Goal: Transaction & Acquisition: Purchase product/service

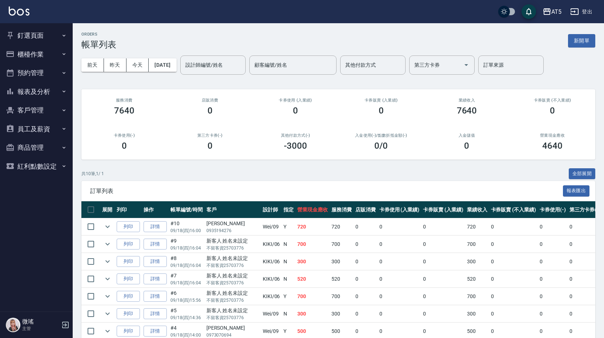
scroll to position [36, 0]
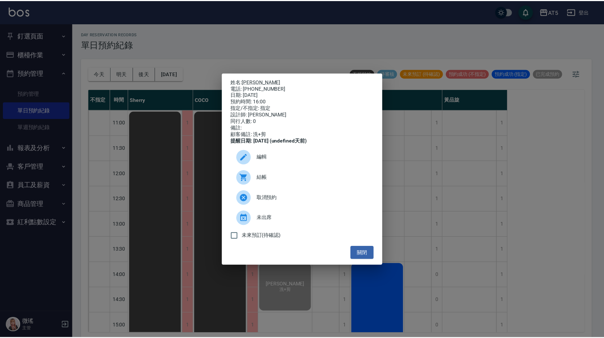
scroll to position [167, 0]
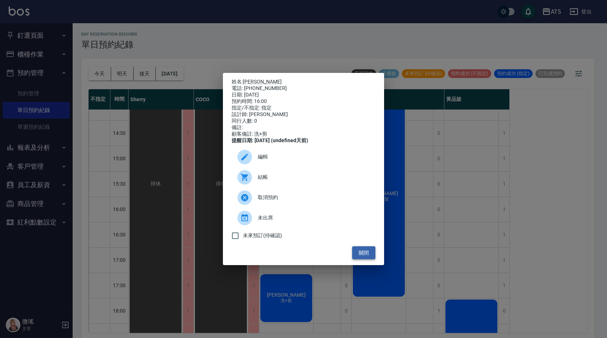
click at [371, 257] on button "關閉" at bounding box center [363, 253] width 23 height 13
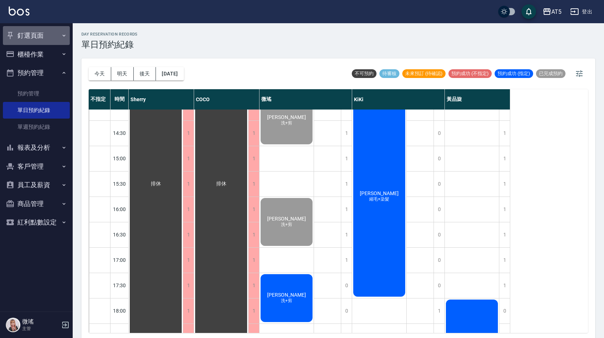
drag, startPoint x: 33, startPoint y: 31, endPoint x: 37, endPoint y: 39, distance: 9.3
click at [33, 32] on button "釘選頁面" at bounding box center [36, 35] width 67 height 19
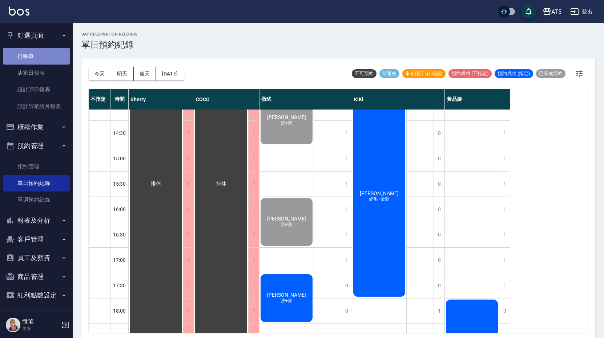
click at [43, 57] on link "打帳單" at bounding box center [36, 56] width 67 height 17
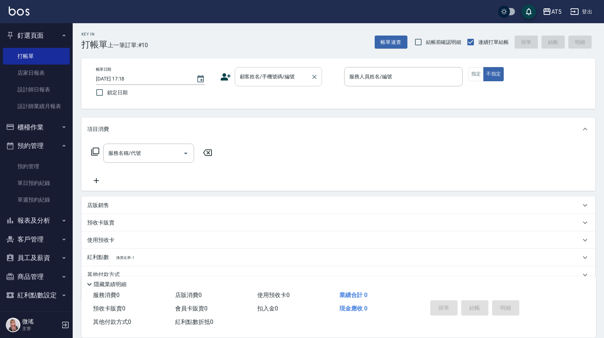
drag, startPoint x: 230, startPoint y: 82, endPoint x: 248, endPoint y: 78, distance: 18.5
click at [243, 78] on div "顧客姓名/手機號碼/編號 顧客姓名/手機號碼/編號" at bounding box center [279, 76] width 118 height 19
click at [248, 78] on input "顧客姓名/手機號碼/編號" at bounding box center [273, 76] width 70 height 13
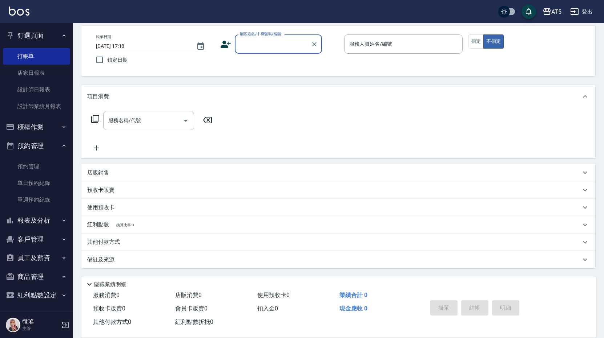
click at [269, 44] on input "顧客姓名/手機號碼/編號" at bounding box center [273, 44] width 70 height 13
click at [258, 60] on li "男/25703776-0036/09-0036" at bounding box center [278, 63] width 87 height 12
type input "男/25703776-0036/09-0036"
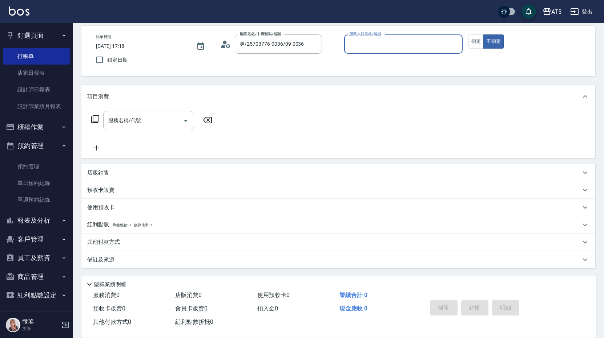
type input "Wei-09"
click at [125, 122] on div "服務名稱/代號 服務名稱/代號" at bounding box center [148, 120] width 91 height 19
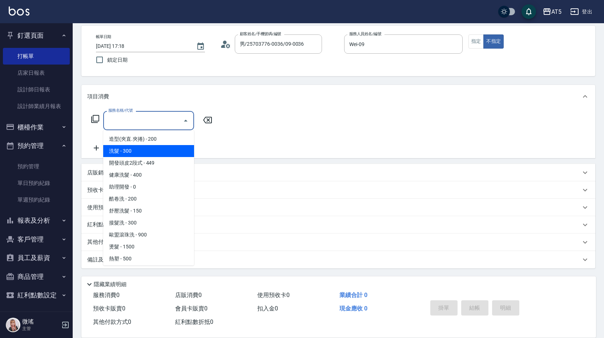
click at [151, 149] on span "洗髮 - 300" at bounding box center [148, 151] width 91 height 12
type input "洗髮(201)"
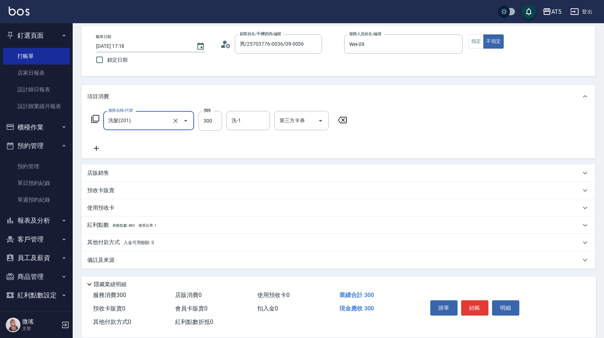
click at [96, 146] on icon at bounding box center [96, 148] width 5 height 5
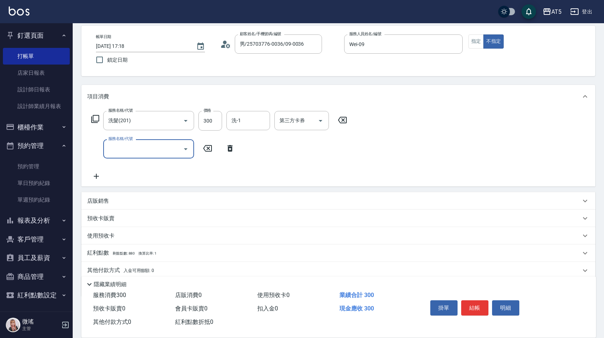
click at [146, 147] on input "服務名稱/代號" at bounding box center [142, 149] width 73 height 13
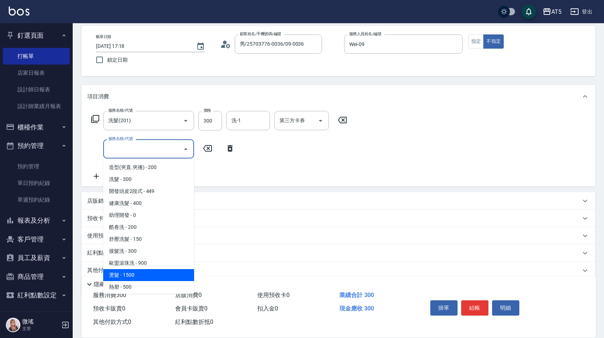
scroll to position [109, 0]
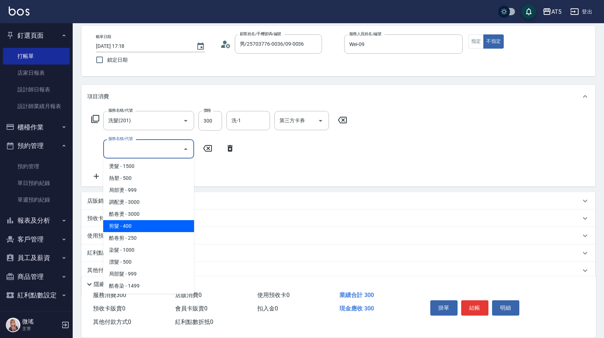
click at [140, 225] on span "剪髮 - 400" at bounding box center [148, 226] width 91 height 12
type input "70"
type input "剪髮(401)"
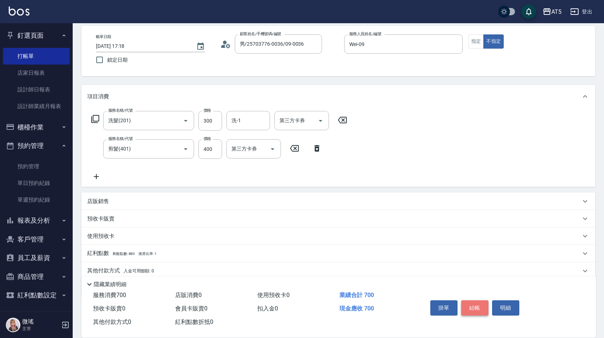
click at [471, 305] on button "結帳" at bounding box center [474, 308] width 27 height 15
type input "2025/09/18 17:19"
type input "0"
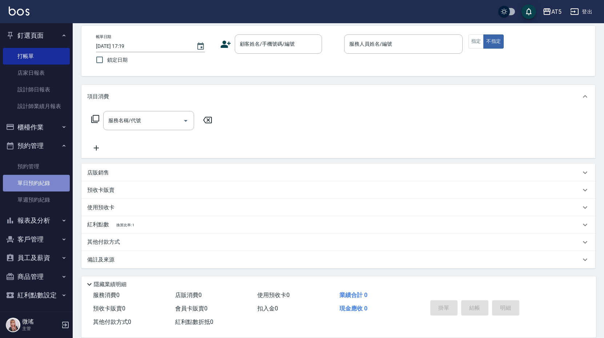
click at [43, 191] on link "單日預約紀錄" at bounding box center [36, 183] width 67 height 17
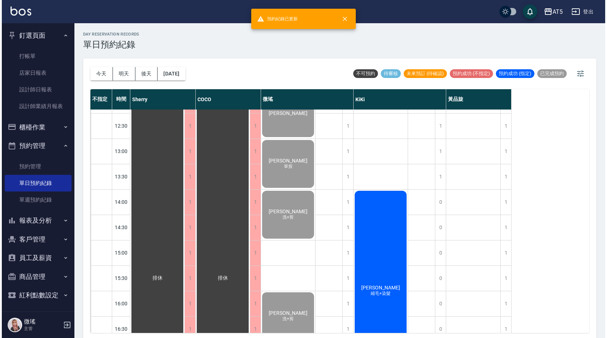
scroll to position [182, 0]
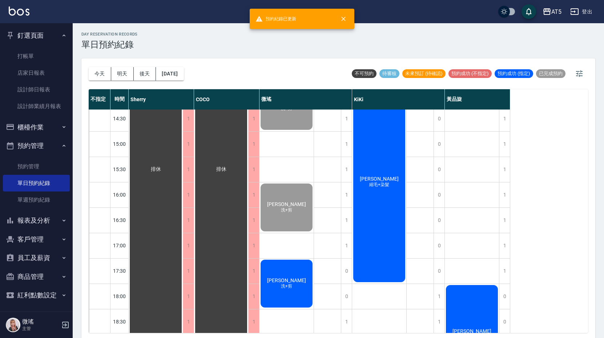
click at [301, 280] on div "陳家慧 洗+剪" at bounding box center [286, 284] width 54 height 50
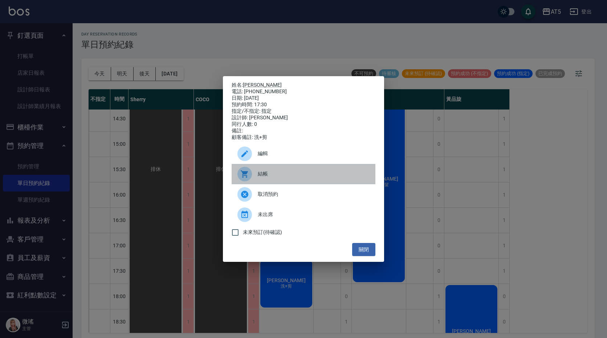
click at [288, 182] on div "結帳" at bounding box center [304, 174] width 144 height 20
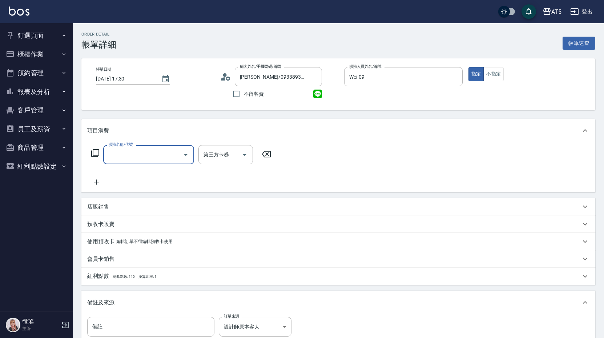
click at [129, 158] on input "服務名稱/代號" at bounding box center [142, 155] width 73 height 13
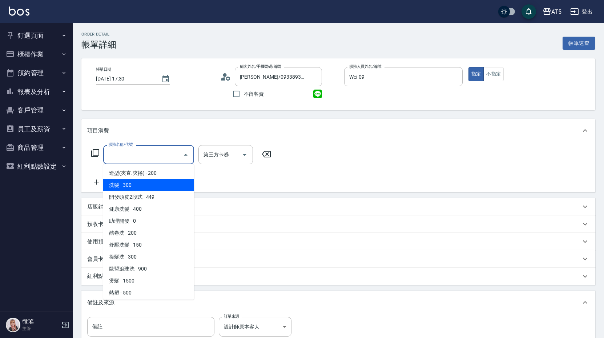
click at [136, 185] on span "洗髮 - 300" at bounding box center [148, 185] width 91 height 12
type input "洗髮(201)"
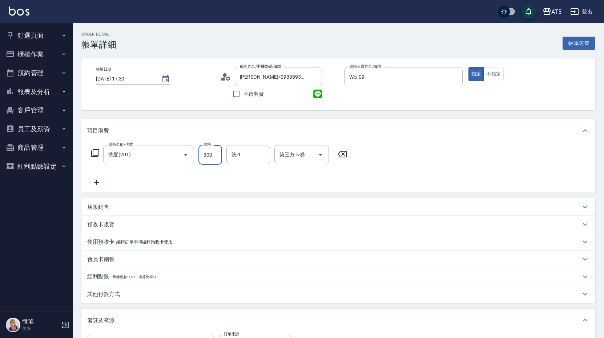
click at [210, 156] on input "300" at bounding box center [210, 155] width 24 height 20
type input "0"
type input "200"
type input "20"
type input "200"
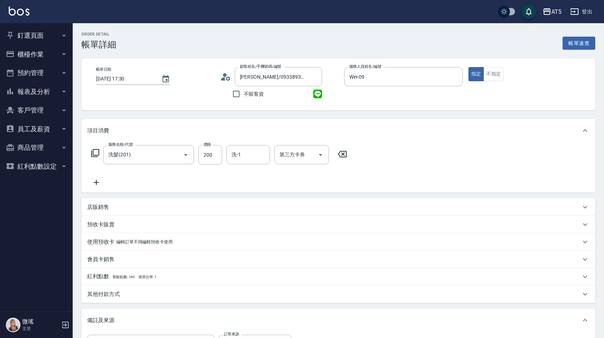
click at [170, 173] on div "服務名稱/代號 洗髮(201) 服務名稱/代號 價格 200 價格 洗-1 洗-1 第三方卡券 第三方卡券" at bounding box center [219, 166] width 264 height 42
drag, startPoint x: 105, startPoint y: 176, endPoint x: 101, endPoint y: 179, distance: 5.2
click at [105, 176] on div "服務名稱/代號 洗髮(201) 服務名稱/代號 價格 200 價格 洗-1 洗-1 第三方卡券 第三方卡券" at bounding box center [219, 166] width 264 height 42
click at [97, 181] on icon at bounding box center [96, 182] width 18 height 9
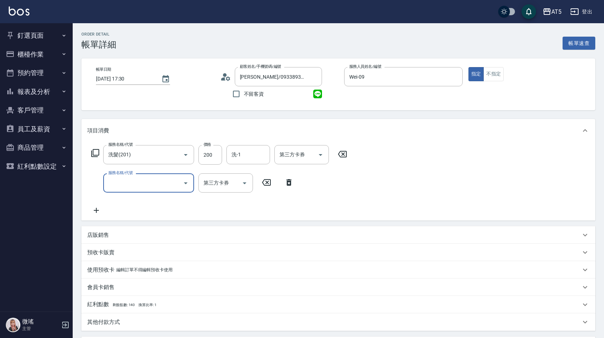
click at [121, 187] on input "服務名稱/代號" at bounding box center [142, 183] width 73 height 13
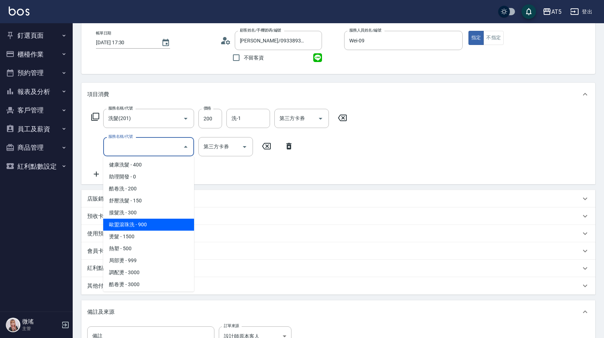
scroll to position [109, 0]
click at [142, 224] on span "剪髮 - 400" at bounding box center [148, 224] width 91 height 12
type input "60"
type input "剪髮(401)"
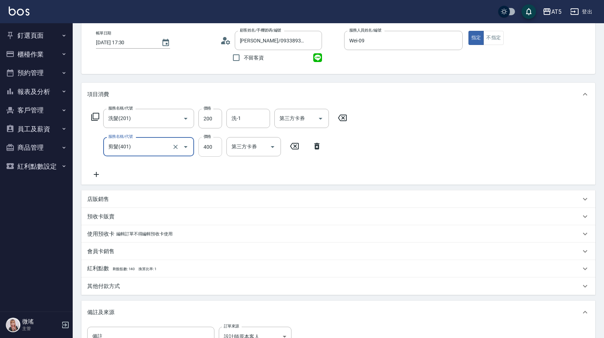
click at [214, 144] on input "400" at bounding box center [210, 147] width 24 height 20
type input "20"
type input "500"
type input "70"
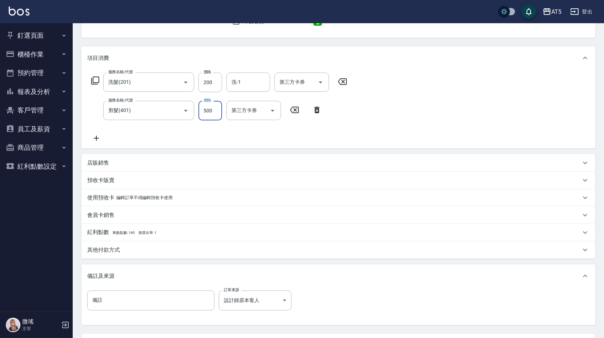
scroll to position [138, 0]
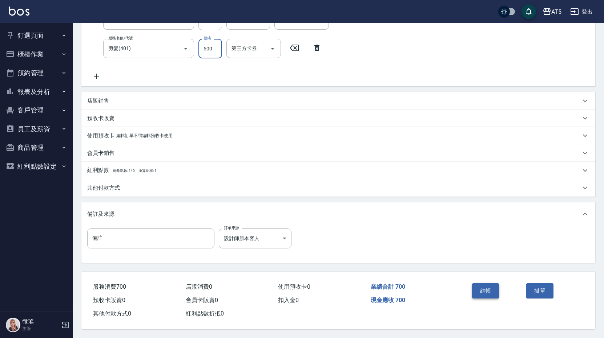
type input "500"
click at [486, 285] on button "結帳" at bounding box center [485, 291] width 27 height 15
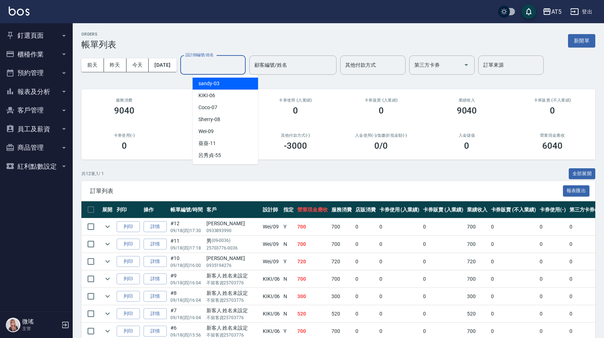
click at [226, 65] on input "設計師編號/姓名" at bounding box center [212, 65] width 59 height 13
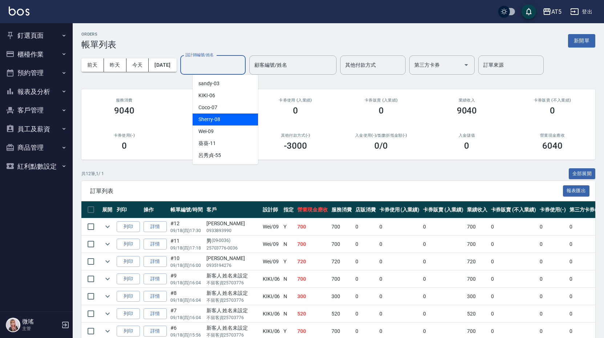
click at [215, 121] on span "Sherry -08" at bounding box center [209, 120] width 22 height 8
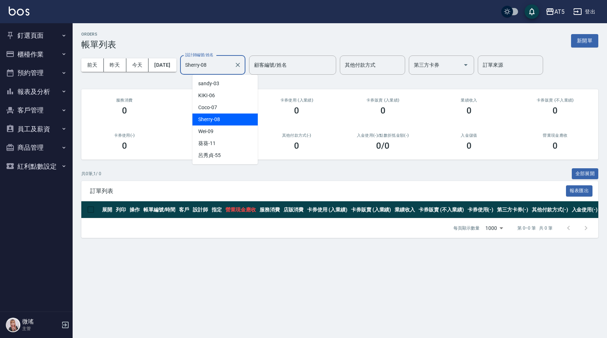
click at [224, 68] on input "Sherry-08" at bounding box center [207, 65] width 48 height 13
click at [220, 130] on div "Wei -09" at bounding box center [224, 132] width 65 height 12
type input "Wei-09"
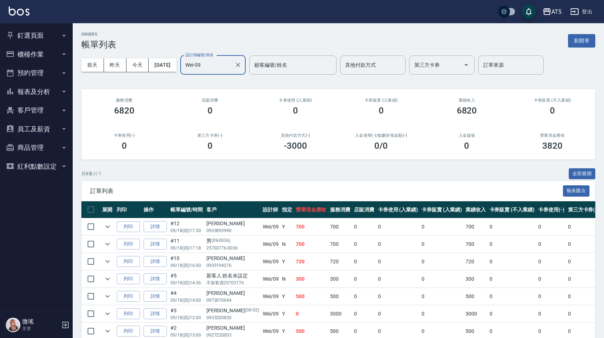
click at [19, 33] on button "釘選頁面" at bounding box center [36, 35] width 67 height 19
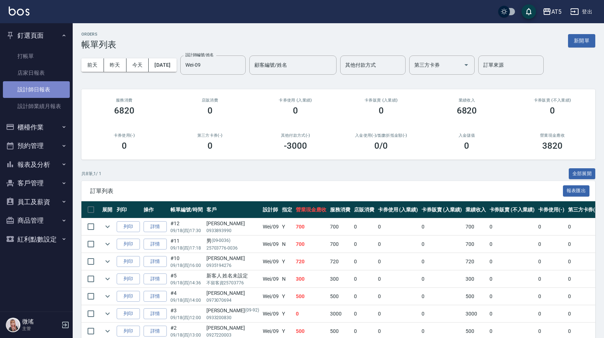
click at [51, 93] on link "設計師日報表" at bounding box center [36, 89] width 67 height 17
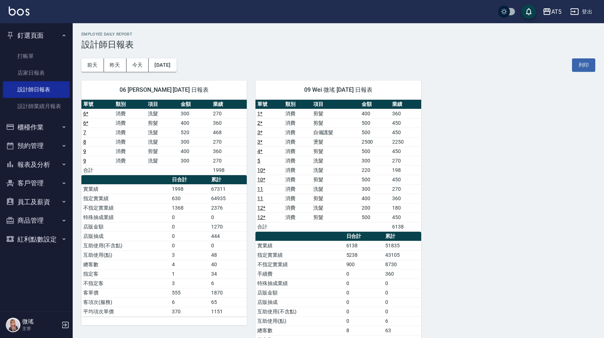
scroll to position [36, 0]
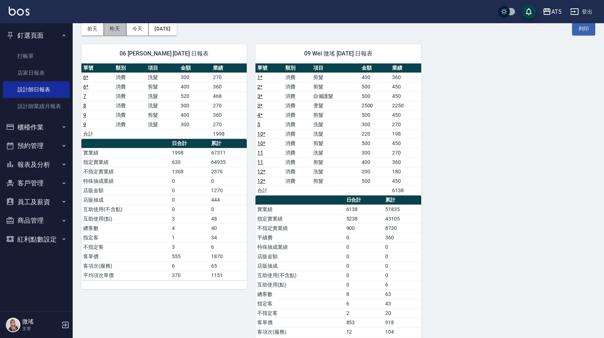
click at [113, 27] on button "昨天" at bounding box center [115, 28] width 23 height 13
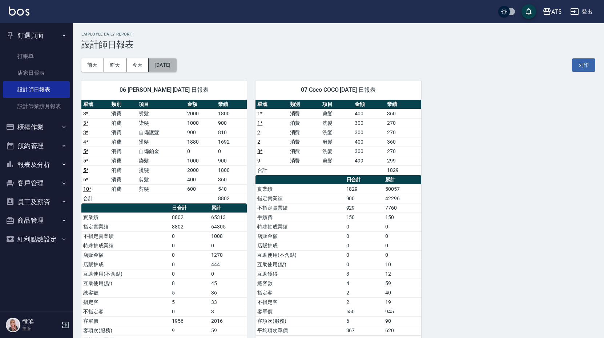
click at [176, 63] on button "2025/09/17" at bounding box center [163, 64] width 28 height 13
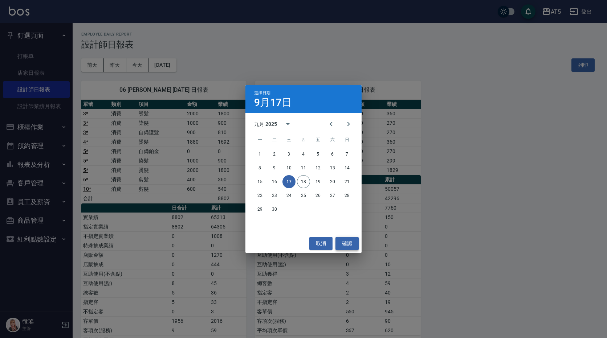
click at [350, 242] on button "確認" at bounding box center [347, 243] width 23 height 13
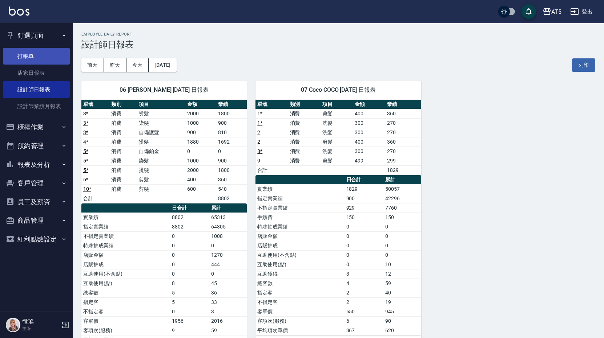
click at [32, 57] on link "打帳單" at bounding box center [36, 56] width 67 height 17
